Goal: Transaction & Acquisition: Obtain resource

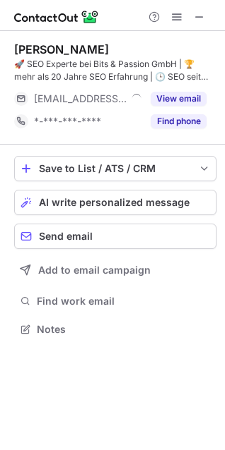
scroll to position [319, 225]
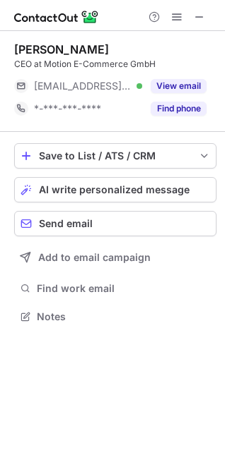
scroll to position [306, 225]
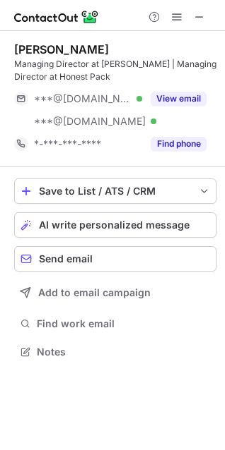
scroll to position [342, 225]
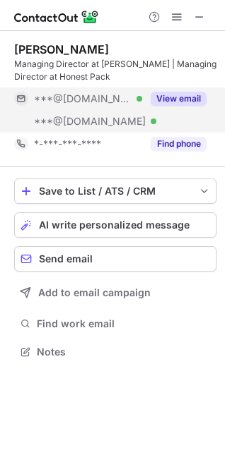
click at [166, 97] on button "View email" at bounding box center [178, 99] width 56 height 14
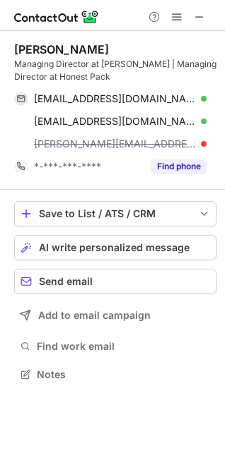
scroll to position [365, 225]
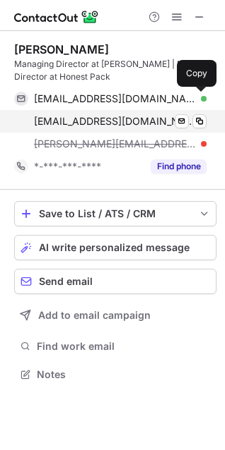
drag, startPoint x: 201, startPoint y: 96, endPoint x: 154, endPoint y: 113, distance: 49.6
click at [199, 95] on span at bounding box center [198, 98] width 11 height 11
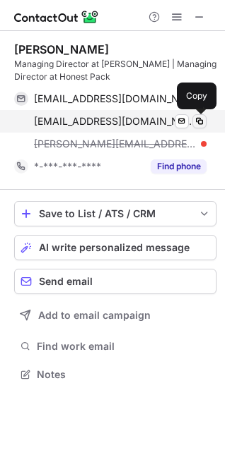
click at [196, 121] on span at bounding box center [198, 121] width 11 height 11
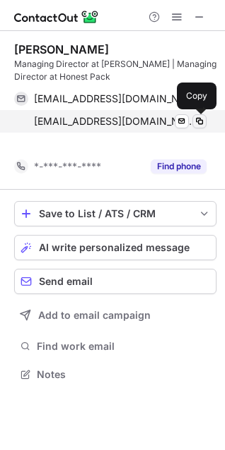
scroll to position [342, 225]
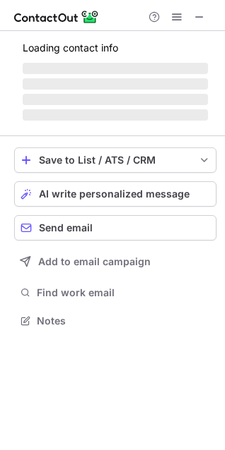
scroll to position [7, 7]
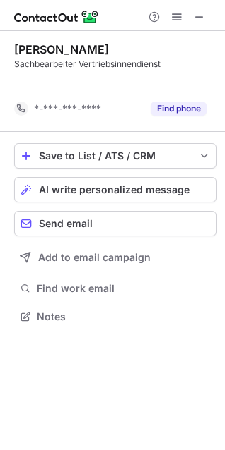
scroll to position [7, 7]
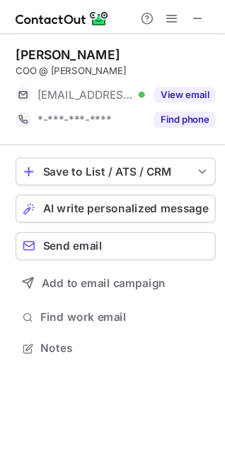
scroll to position [306, 225]
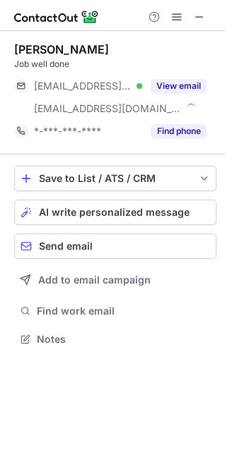
scroll to position [330, 225]
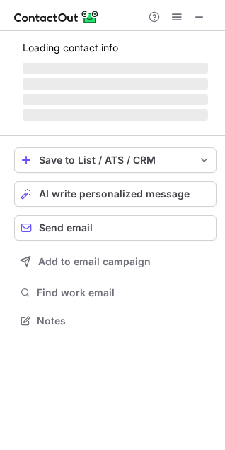
scroll to position [319, 225]
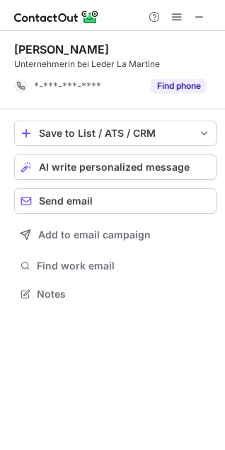
scroll to position [7, 7]
click at [201, 14] on span at bounding box center [198, 16] width 11 height 11
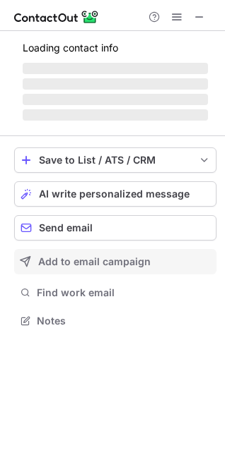
scroll to position [342, 225]
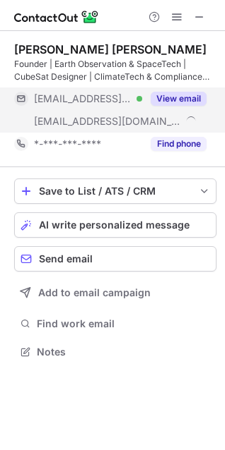
click at [160, 95] on button "View email" at bounding box center [178, 99] width 56 height 14
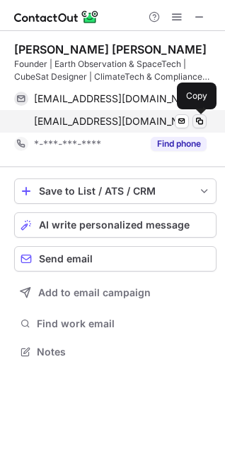
click at [196, 121] on span at bounding box center [198, 121] width 11 height 11
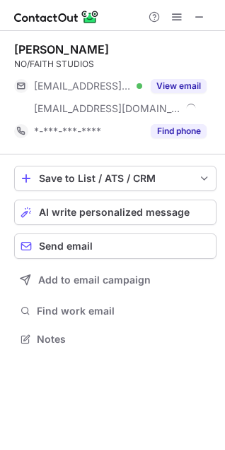
scroll to position [330, 225]
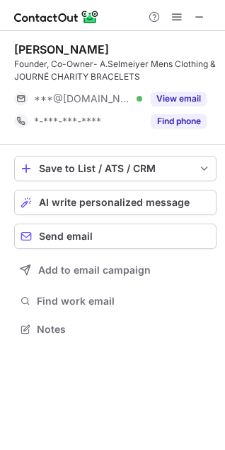
scroll to position [319, 225]
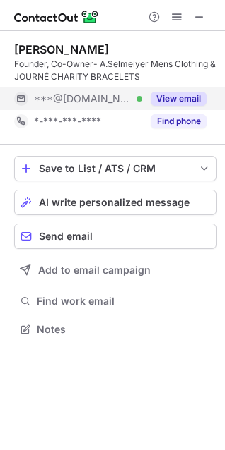
click at [188, 96] on button "View email" at bounding box center [178, 99] width 56 height 14
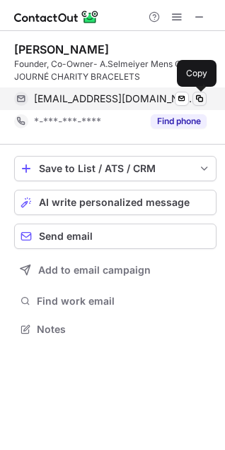
click at [204, 100] on span at bounding box center [198, 98] width 11 height 11
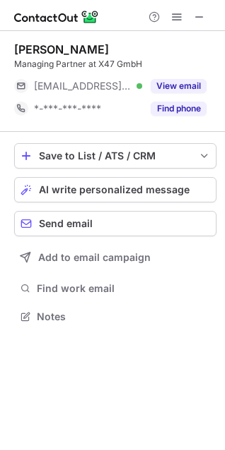
scroll to position [7, 7]
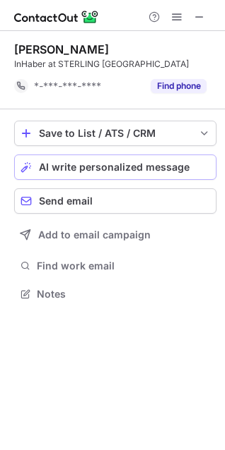
scroll to position [7, 7]
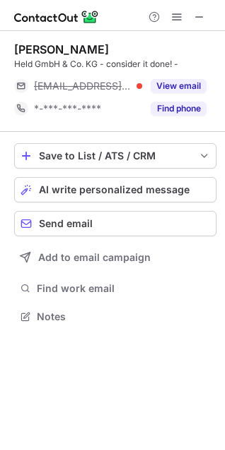
scroll to position [306, 225]
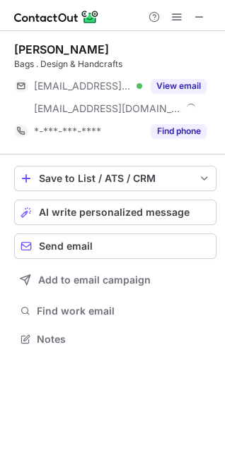
scroll to position [330, 225]
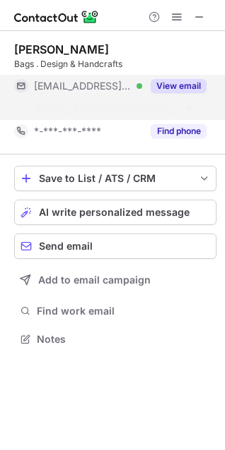
click at [179, 89] on button "View email" at bounding box center [178, 86] width 56 height 14
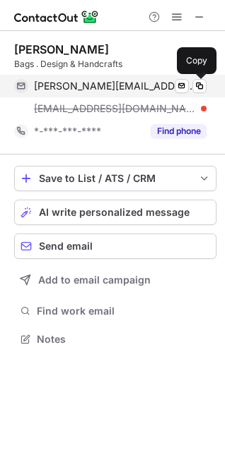
click at [199, 87] on span at bounding box center [198, 85] width 11 height 11
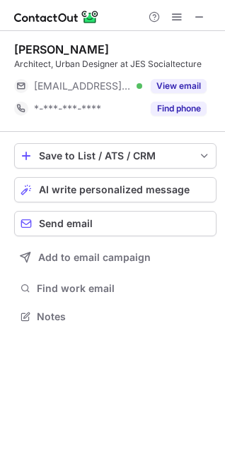
scroll to position [7, 7]
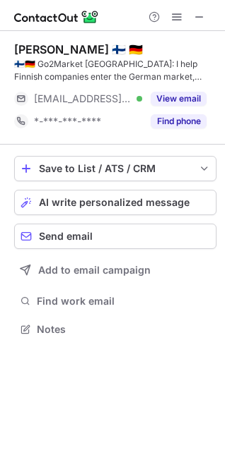
scroll to position [319, 225]
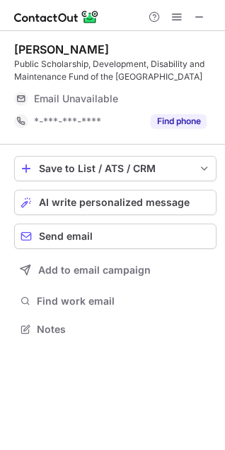
scroll to position [319, 225]
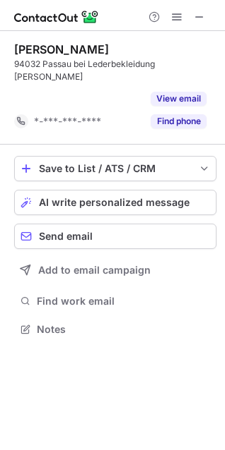
scroll to position [297, 225]
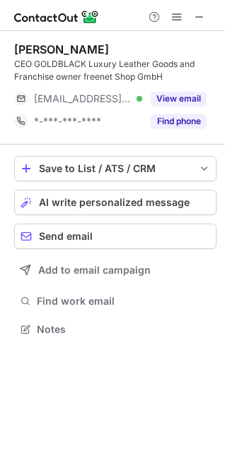
scroll to position [319, 225]
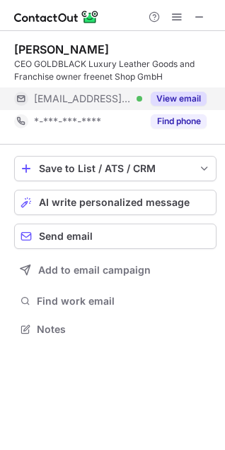
click at [165, 103] on button "View email" at bounding box center [178, 99] width 56 height 14
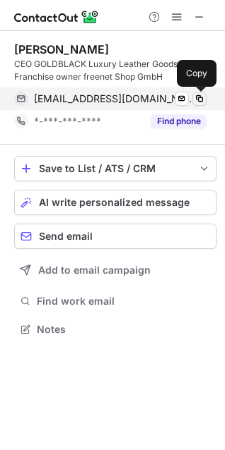
click at [198, 101] on span at bounding box center [198, 98] width 11 height 11
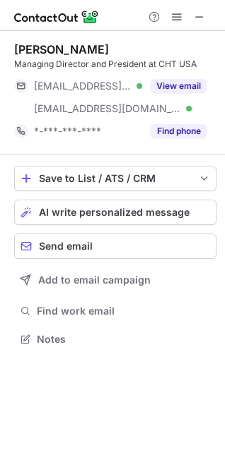
scroll to position [330, 225]
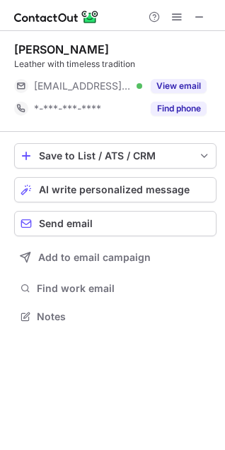
scroll to position [306, 225]
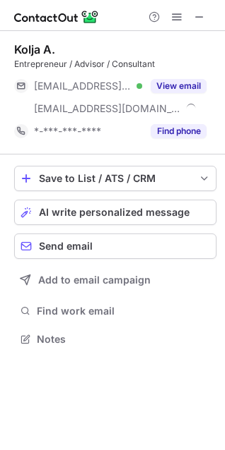
scroll to position [330, 225]
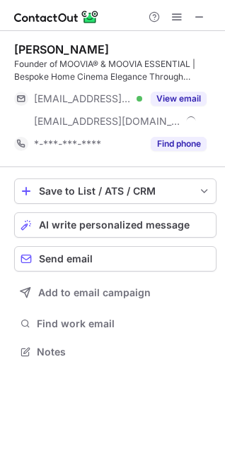
scroll to position [342, 225]
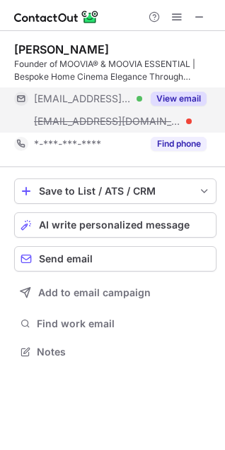
click at [167, 88] on div "View email" at bounding box center [174, 99] width 64 height 23
